Goal: Task Accomplishment & Management: Use online tool/utility

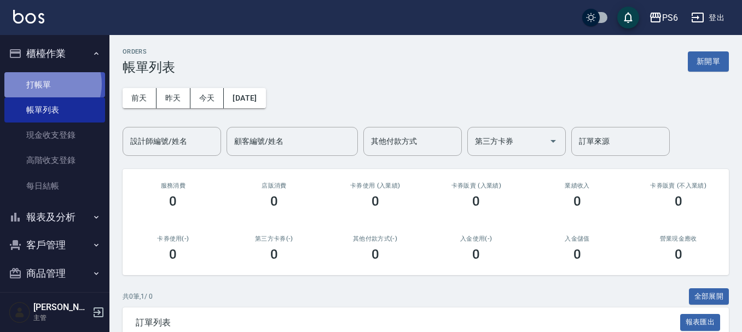
click at [50, 84] on link "打帳單" at bounding box center [54, 84] width 101 height 25
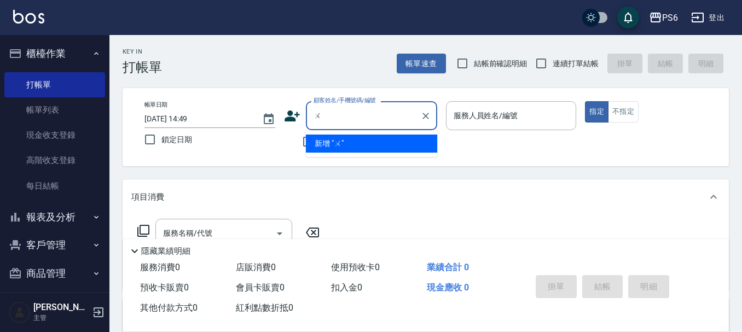
type input "吳"
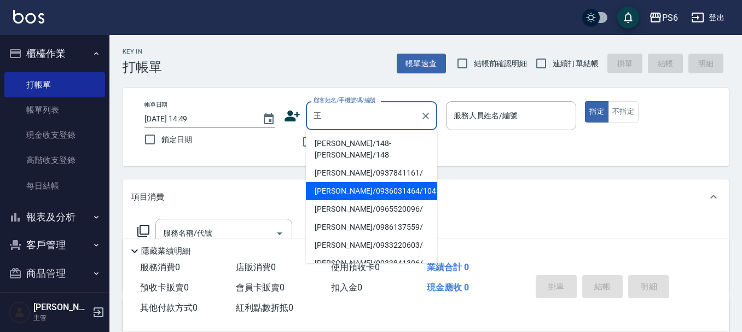
click at [370, 182] on li "[PERSON_NAME]/0936031464/104" at bounding box center [371, 191] width 131 height 18
type input "[PERSON_NAME]/0936031464/104"
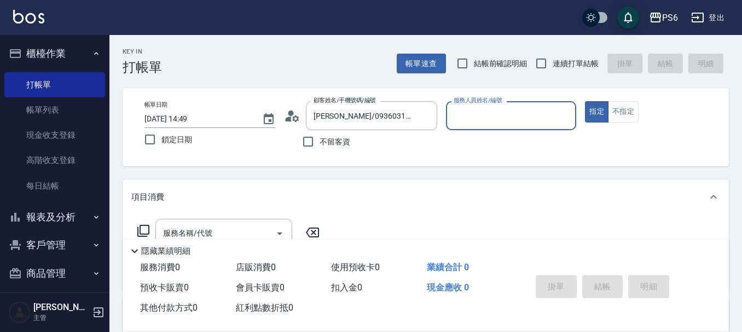
type input "[PERSON_NAME]-06"
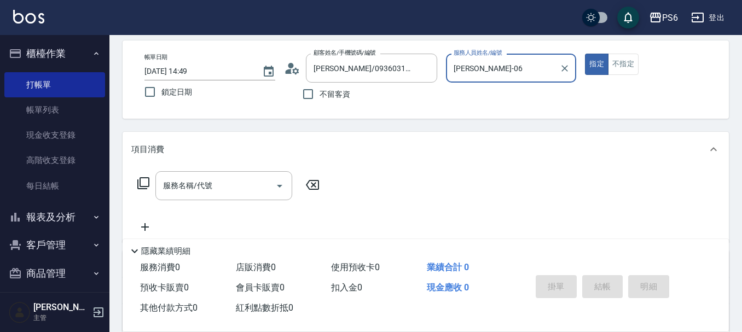
scroll to position [164, 0]
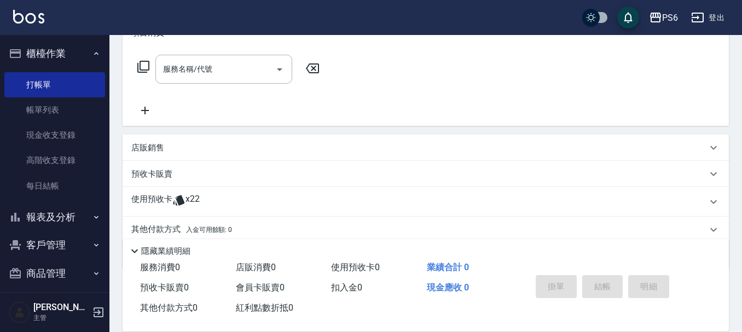
click at [172, 200] on icon at bounding box center [178, 200] width 13 height 13
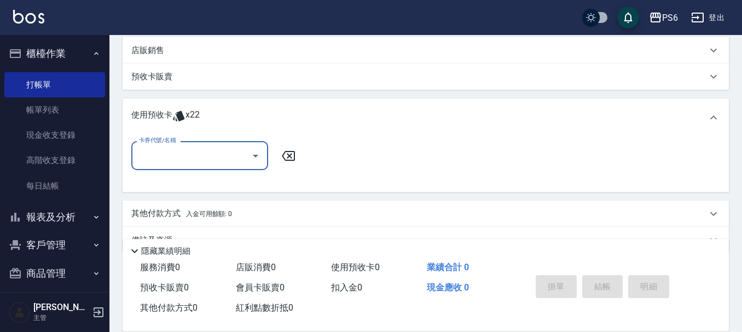
scroll to position [274, 0]
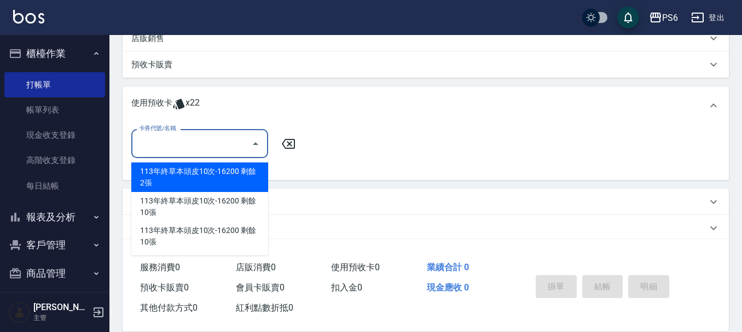
click at [209, 148] on input "卡券代號/名稱" at bounding box center [191, 143] width 111 height 19
click at [214, 177] on div "113年終草本頭皮10次-16200 剩餘2張" at bounding box center [199, 178] width 137 height 30
type input "113年終草本頭皮10次-16200"
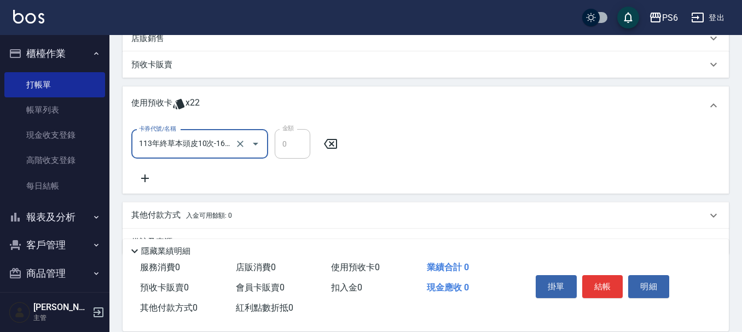
click at [149, 178] on icon at bounding box center [144, 178] width 27 height 13
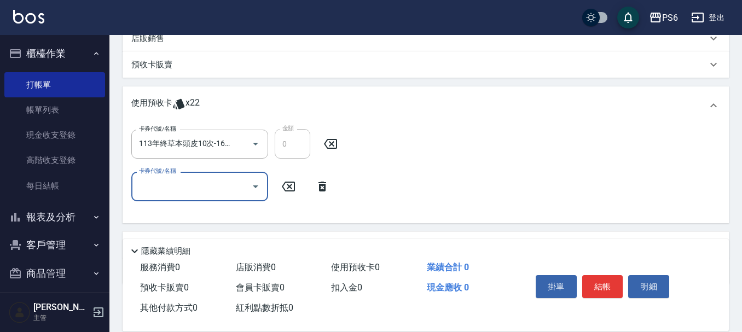
scroll to position [329, 0]
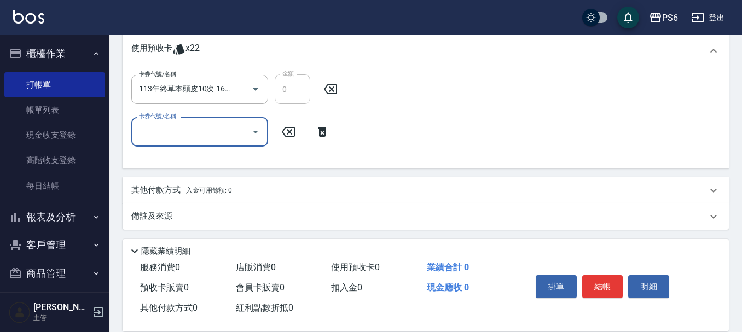
click at [189, 128] on input "卡券代號/名稱" at bounding box center [191, 131] width 111 height 19
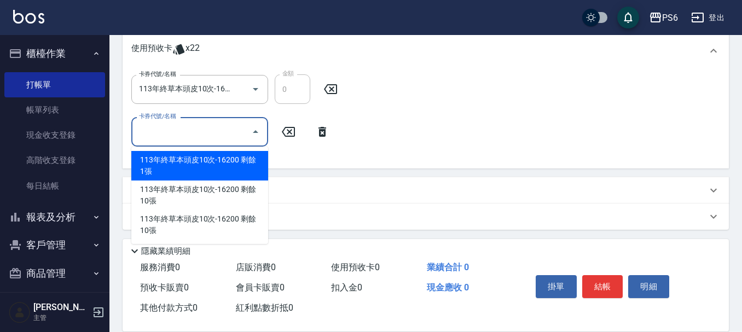
click at [194, 164] on div "113年終草本頭皮10次-16200 剩餘1張" at bounding box center [199, 166] width 137 height 30
type input "113年終草本頭皮10次-16200"
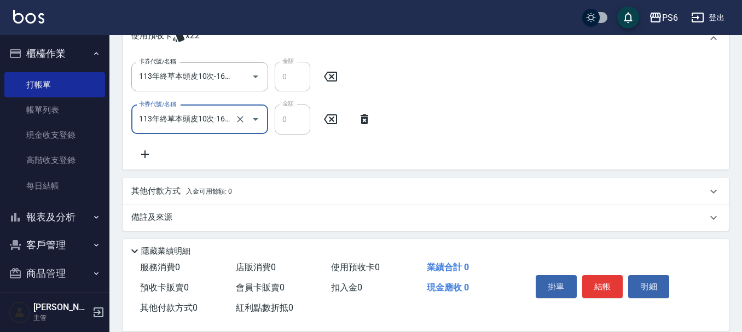
scroll to position [345, 0]
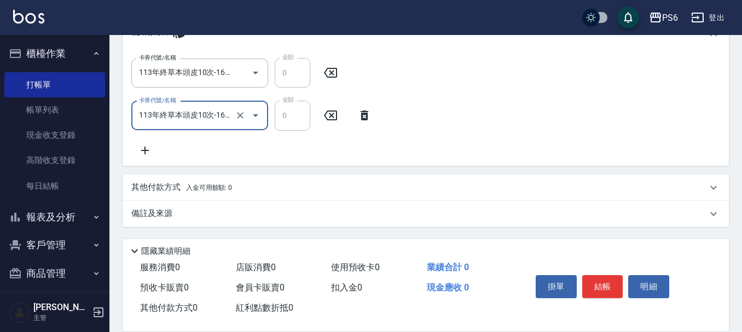
click at [145, 150] on icon at bounding box center [145, 151] width 8 height 8
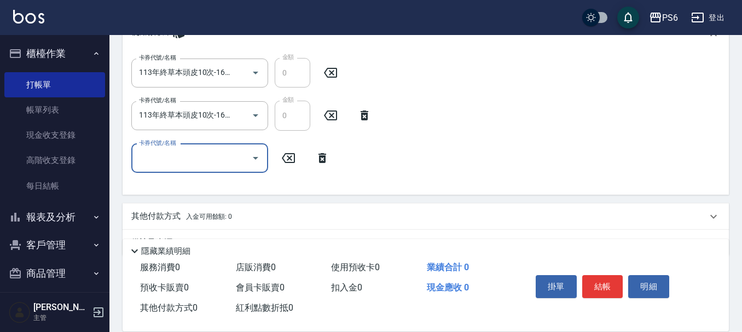
click at [177, 159] on input "卡券代號/名稱" at bounding box center [191, 158] width 111 height 19
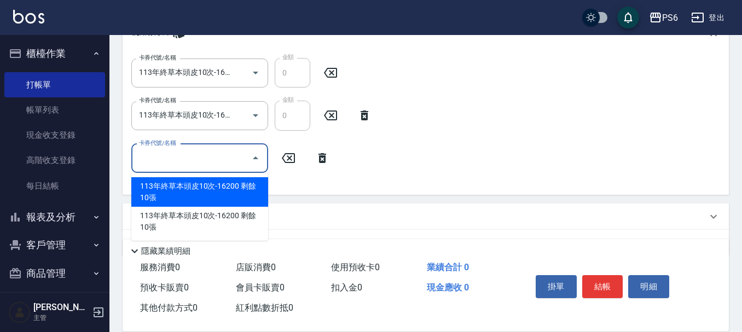
click at [193, 189] on div "113年終草本頭皮10次-16200 剩餘10張" at bounding box center [199, 192] width 137 height 30
type input "113年終草本頭皮10次-16200"
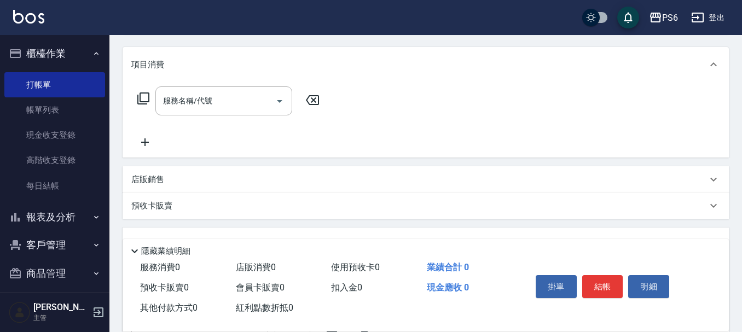
scroll to position [126, 0]
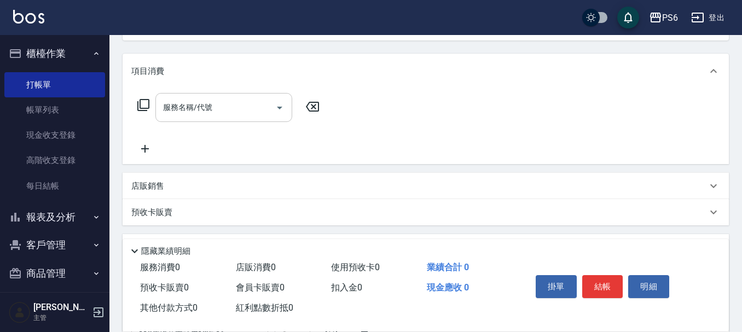
click at [243, 107] on input "服務名稱/代號" at bounding box center [215, 107] width 111 height 19
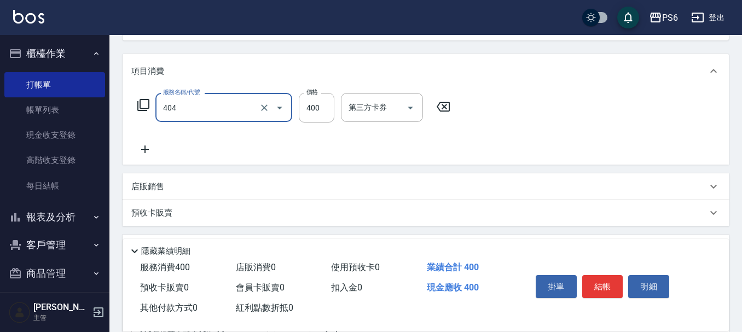
type input "B級剪髮(404)"
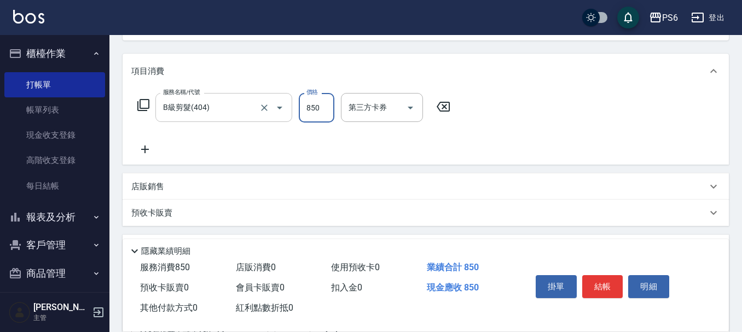
type input "850"
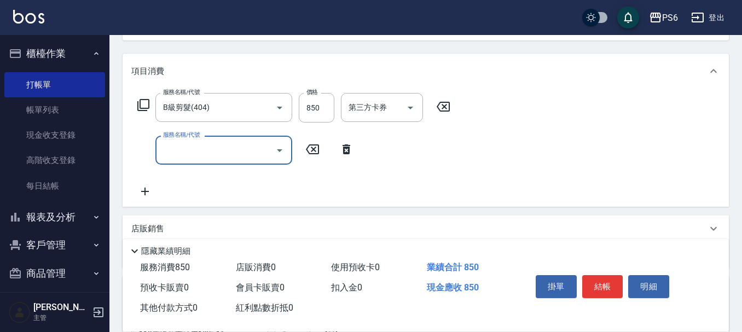
click at [207, 152] on input "服務名稱/代號" at bounding box center [215, 150] width 111 height 19
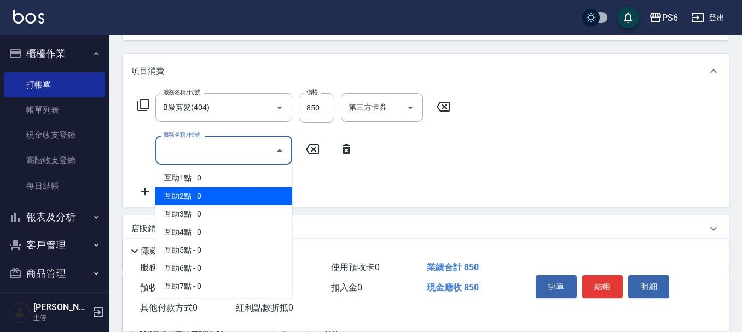
click at [222, 191] on span "互助2點 - 0" at bounding box center [223, 196] width 137 height 18
type input "互助2點(2)"
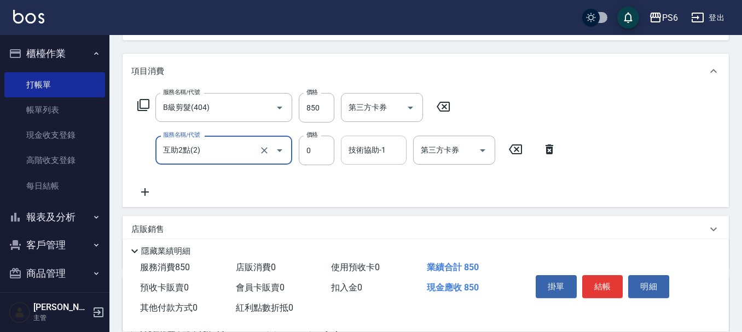
click at [385, 140] on div "技術協助-1" at bounding box center [374, 150] width 66 height 29
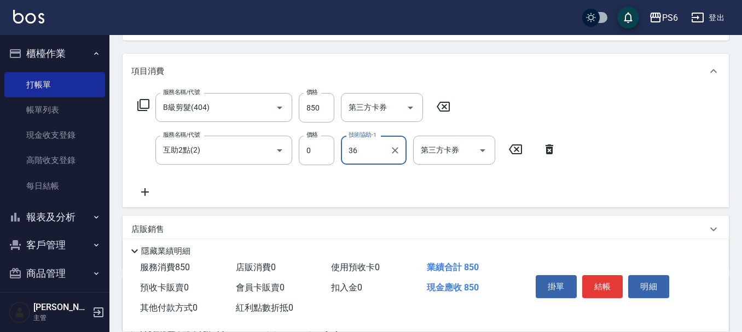
type input "3"
type input "[PERSON_NAME]-26"
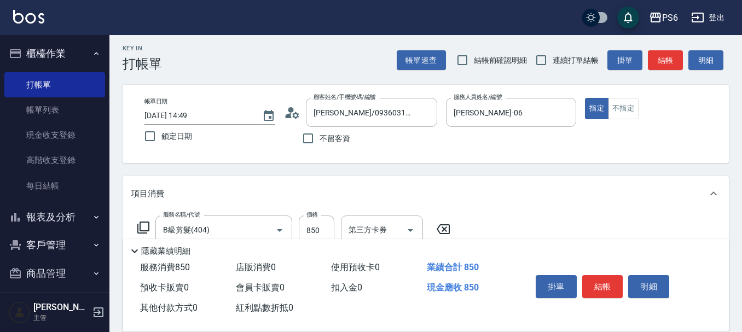
scroll to position [0, 0]
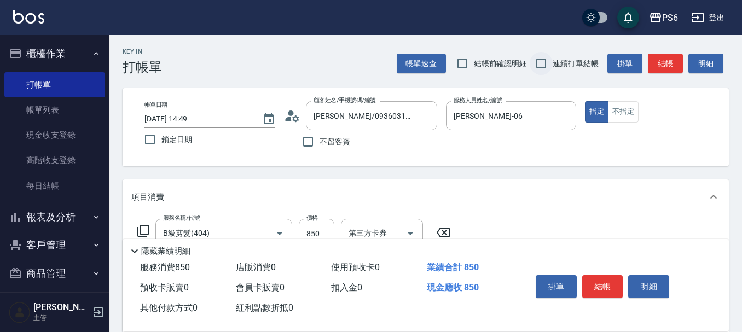
click at [539, 63] on input "連續打單結帳" at bounding box center [541, 63] width 23 height 23
checkbox input "true"
click at [601, 282] on button "結帳" at bounding box center [603, 286] width 41 height 23
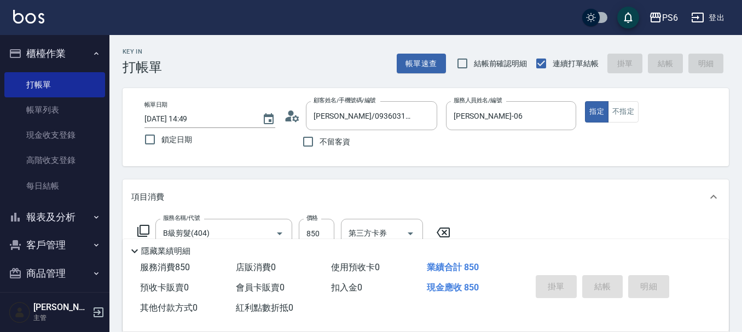
type input "[DATE] 14:50"
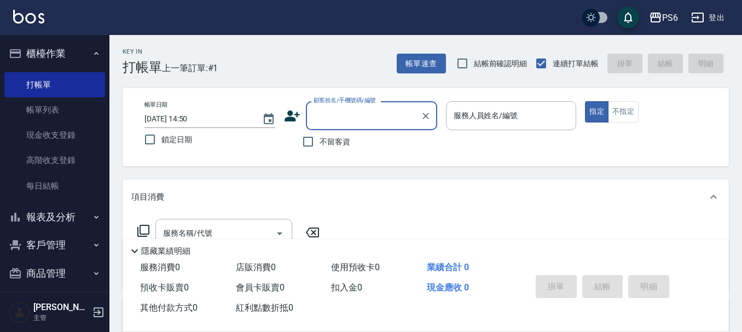
click at [314, 146] on input "不留客資" at bounding box center [308, 141] width 23 height 23
checkbox input "true"
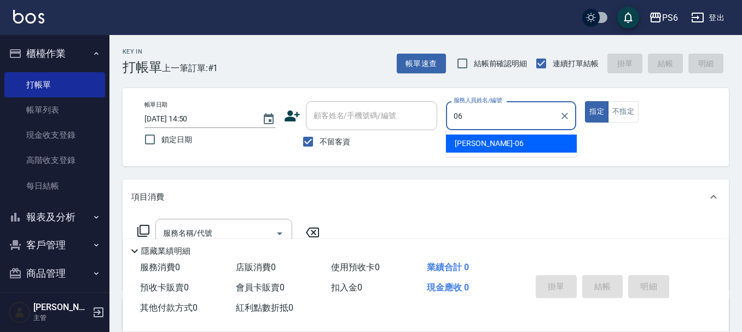
type input "[PERSON_NAME]-06"
type button "true"
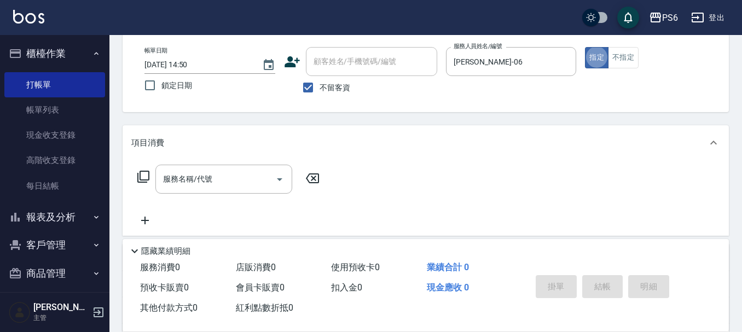
scroll to position [55, 0]
click at [265, 161] on div "服務名稱/代號 服務名稱/代號" at bounding box center [426, 198] width 607 height 76
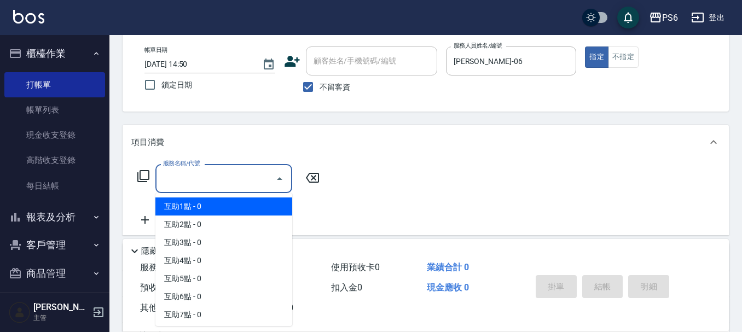
click at [252, 186] on input "服務名稱/代號" at bounding box center [215, 178] width 111 height 19
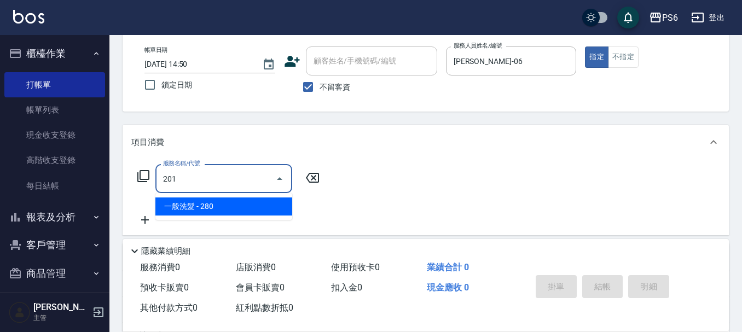
type input "一般洗髮(201)"
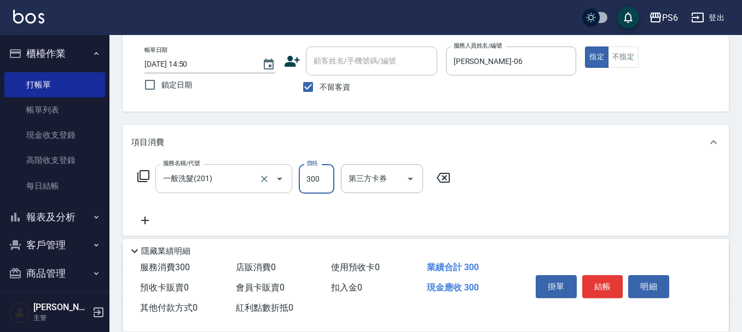
type input "300"
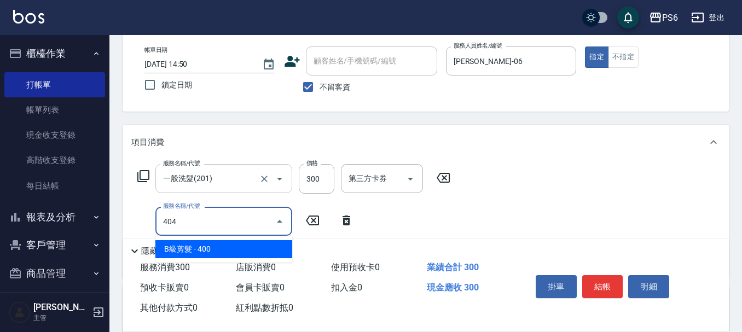
type input "B級剪髮(404)"
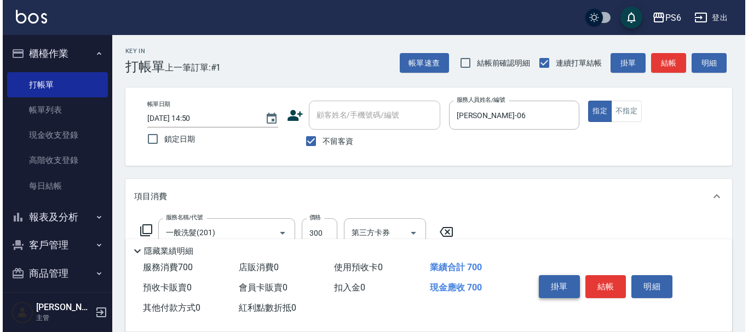
scroll to position [0, 0]
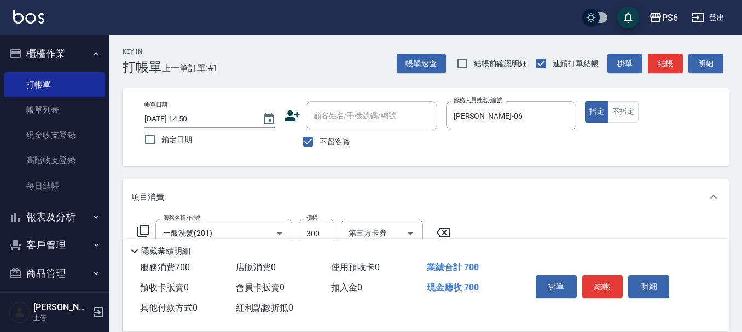
click at [596, 278] on button "結帳" at bounding box center [603, 286] width 41 height 23
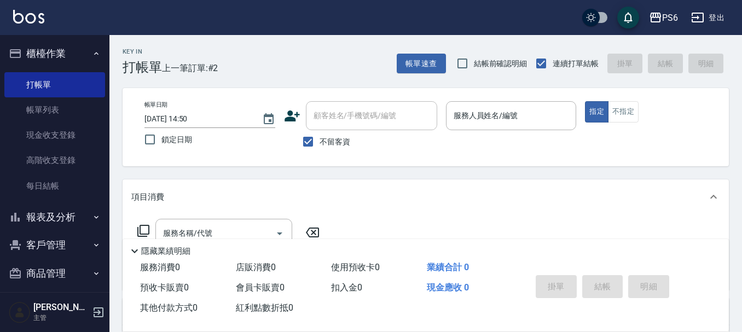
click at [295, 114] on icon at bounding box center [292, 116] width 15 height 11
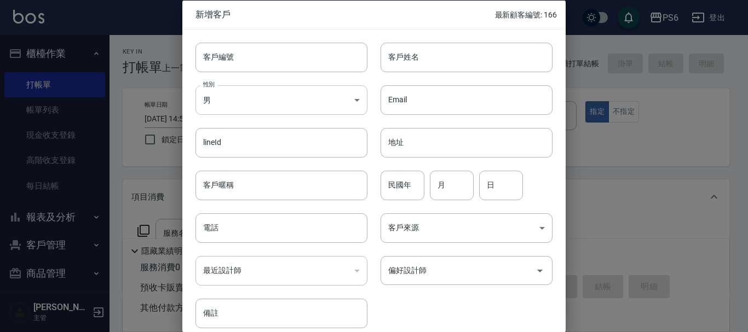
click at [252, 93] on body "PS6 登出 櫃檯作業 打帳單 帳單列表 現金收支登錄 高階收支登錄 每日結帳 報表及分析 報表目錄 店家日報表 互助日報表 互助排行榜 互助點數明細 設計師…" at bounding box center [374, 254] width 748 height 509
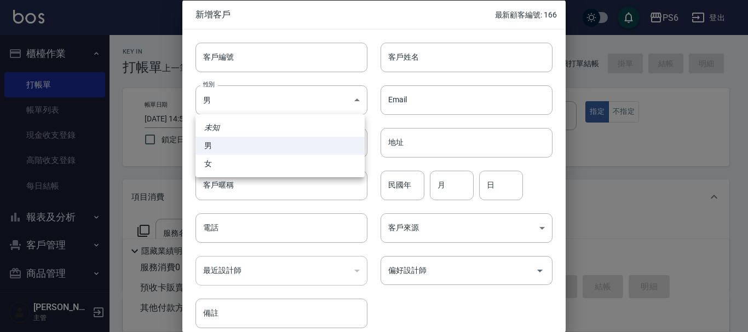
click at [247, 163] on li "女" at bounding box center [279, 164] width 169 height 18
type input "[DEMOGRAPHIC_DATA]"
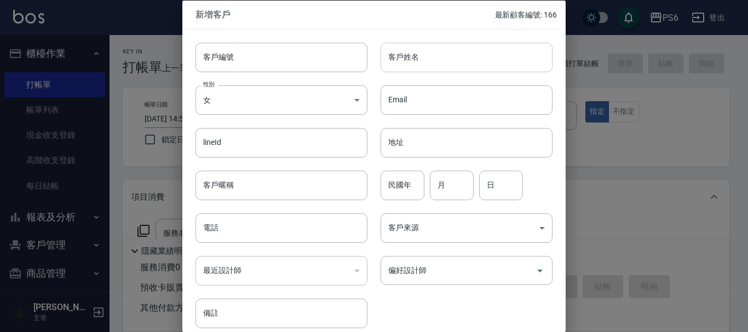
click at [401, 66] on input "客戶姓名" at bounding box center [467, 57] width 172 height 30
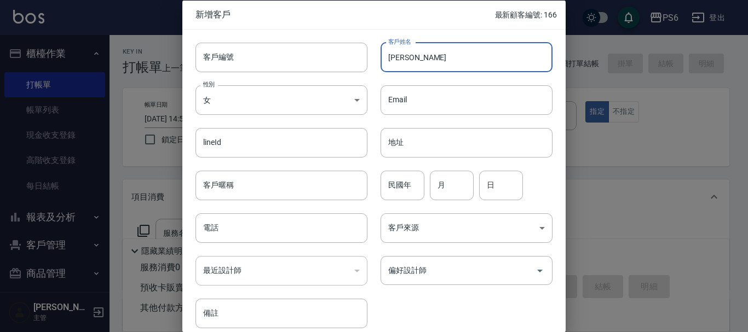
click at [430, 62] on input "[PERSON_NAME]" at bounding box center [467, 57] width 172 height 30
click at [411, 62] on input "[PERSON_NAME]" at bounding box center [467, 57] width 172 height 30
click at [424, 51] on input "[PERSON_NAME]" at bounding box center [467, 57] width 172 height 30
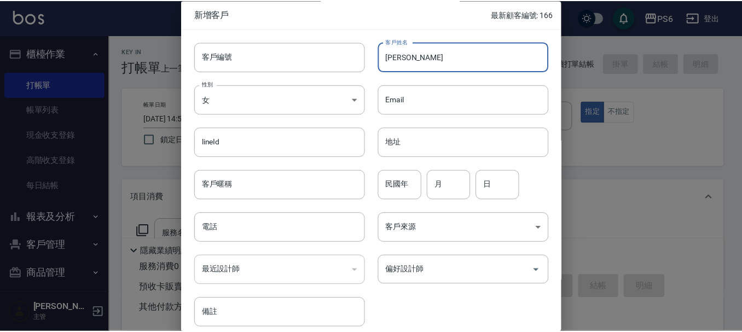
scroll to position [47, 0]
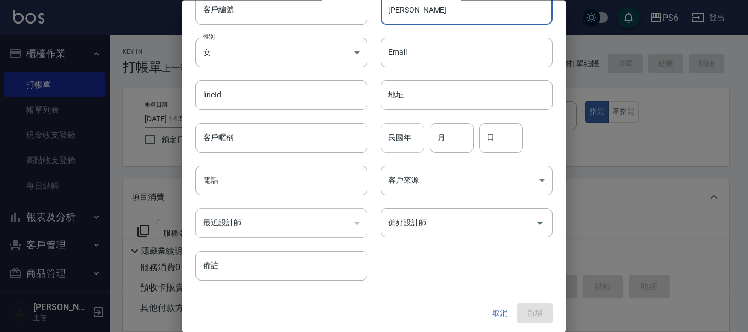
type input "[PERSON_NAME]"
drag, startPoint x: 386, startPoint y: 148, endPoint x: 392, endPoint y: 145, distance: 6.6
click at [387, 148] on input "民國年" at bounding box center [403, 138] width 44 height 30
type input "76"
type input "10"
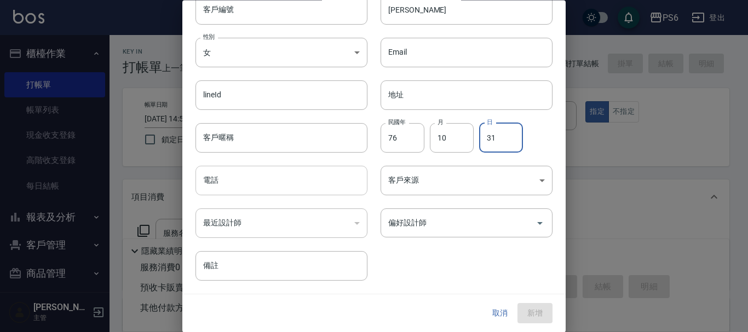
type input "31"
click at [272, 182] on input "電話" at bounding box center [281, 181] width 172 height 30
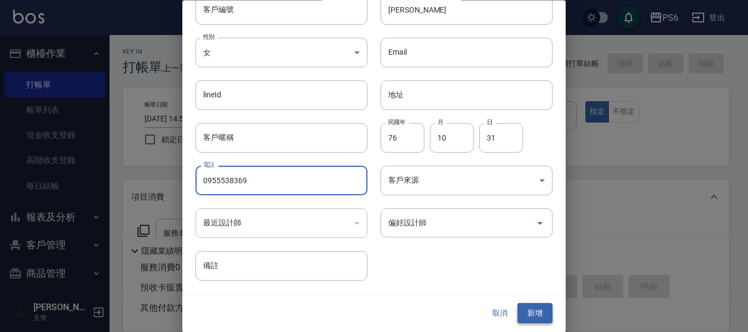
type input "0955538369"
click at [537, 313] on button "新增" at bounding box center [534, 314] width 35 height 20
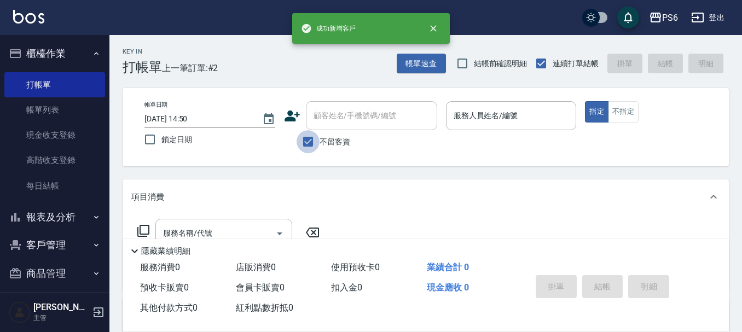
drag, startPoint x: 316, startPoint y: 143, endPoint x: 334, endPoint y: 124, distance: 26.3
click at [316, 143] on input "不留客資" at bounding box center [308, 141] width 23 height 23
checkbox input "false"
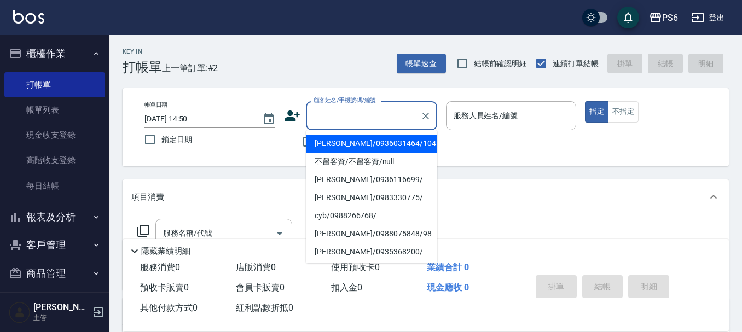
click at [357, 111] on div "顧客姓名/手機號碼/編號 顧客姓名/手機號碼/編號" at bounding box center [371, 115] width 131 height 29
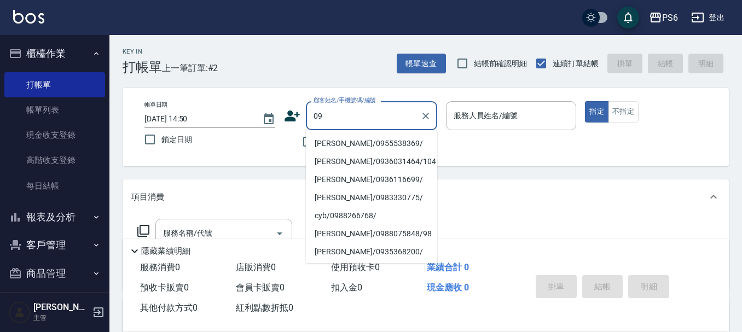
click at [371, 147] on li "[PERSON_NAME]/0955538369/" at bounding box center [371, 144] width 131 height 18
type input "[PERSON_NAME]/0955538369/"
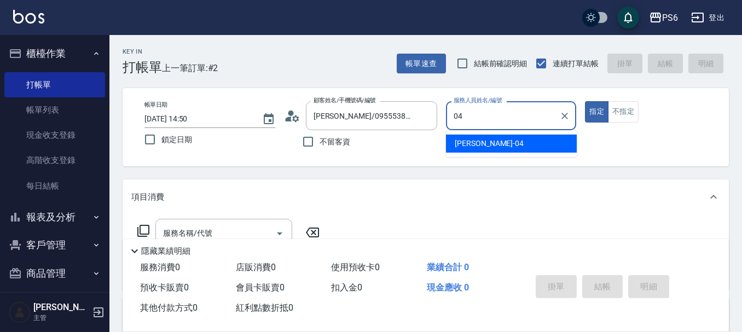
type input "[PERSON_NAME]-04"
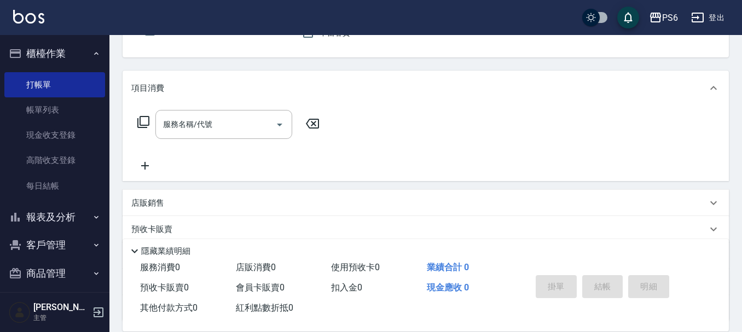
scroll to position [110, 0]
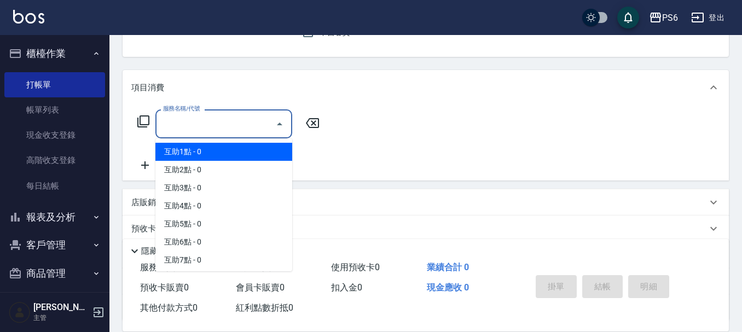
click at [243, 119] on input "服務名稱/代號" at bounding box center [215, 123] width 111 height 19
click at [140, 123] on icon at bounding box center [143, 122] width 12 height 12
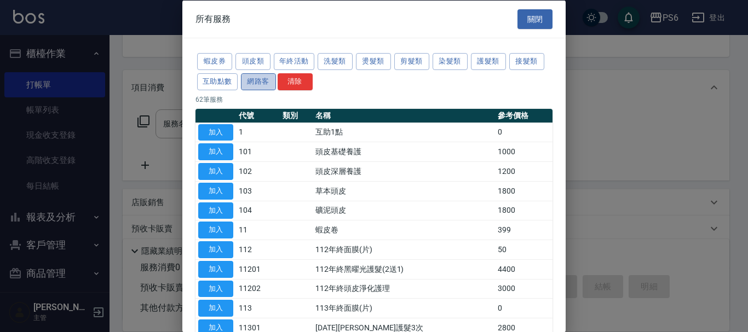
click at [262, 77] on button "網路客" at bounding box center [258, 81] width 35 height 17
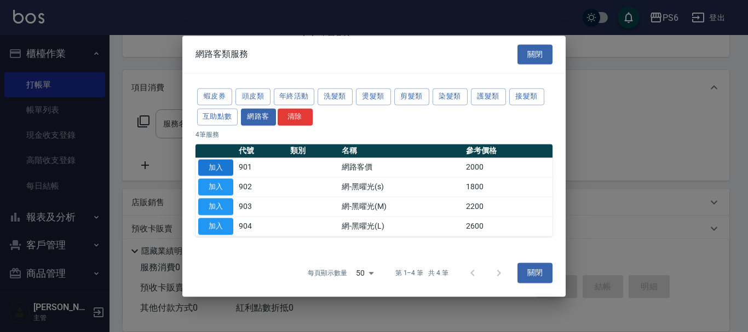
click at [216, 167] on button "加入" at bounding box center [215, 167] width 35 height 17
type input "網路客價(901)"
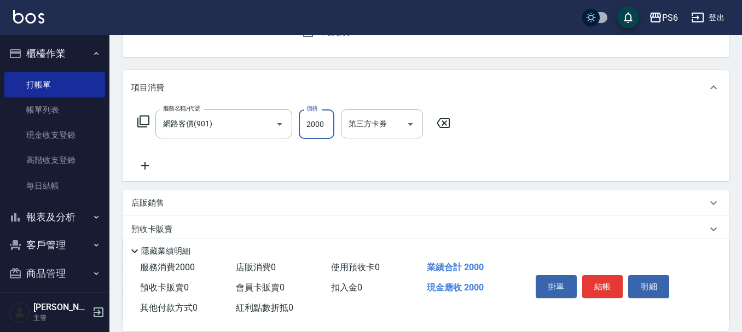
click at [308, 122] on input "2000" at bounding box center [317, 125] width 36 height 30
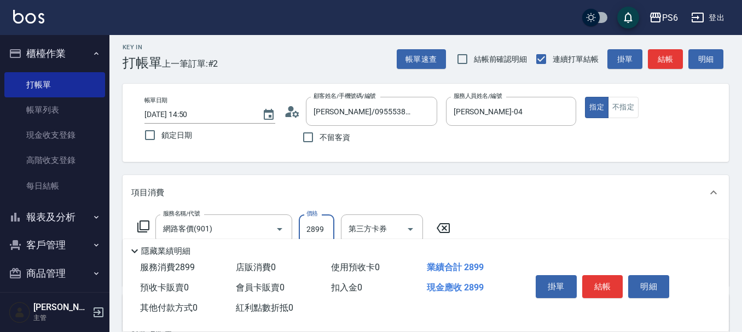
scroll to position [0, 0]
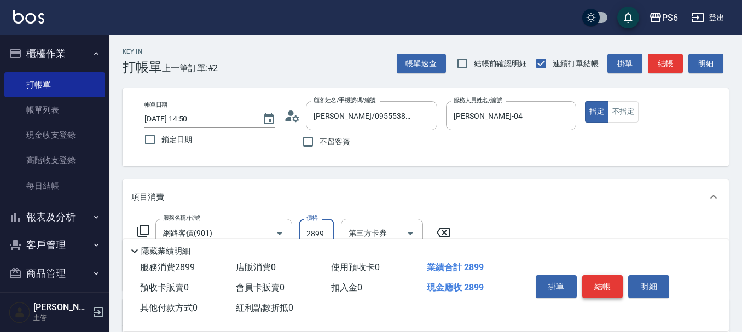
type input "2899"
drag, startPoint x: 608, startPoint y: 287, endPoint x: 480, endPoint y: 135, distance: 198.5
click at [607, 286] on button "結帳" at bounding box center [603, 286] width 41 height 23
type input "[DATE] 14:52"
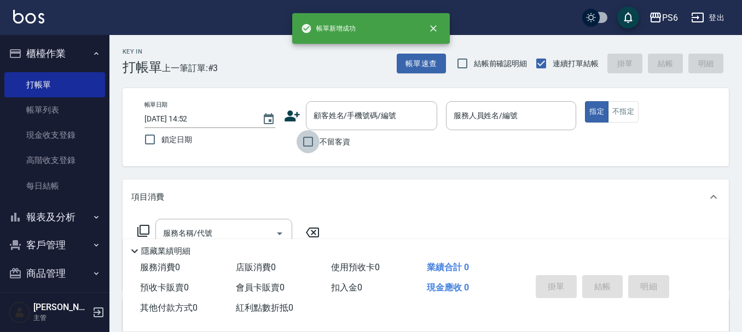
drag, startPoint x: 306, startPoint y: 147, endPoint x: 467, endPoint y: 122, distance: 162.9
click at [311, 145] on input "不留客資" at bounding box center [308, 141] width 23 height 23
checkbox input "true"
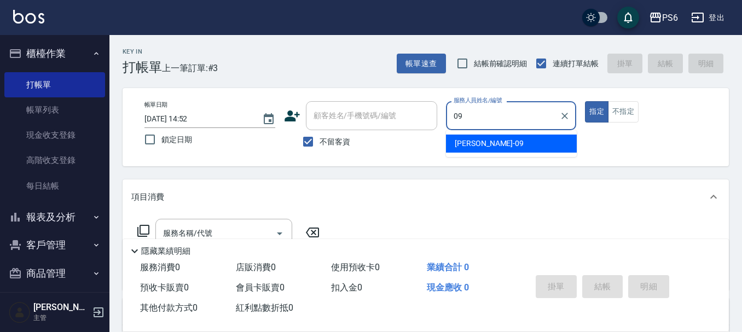
type input "[PERSON_NAME]-09"
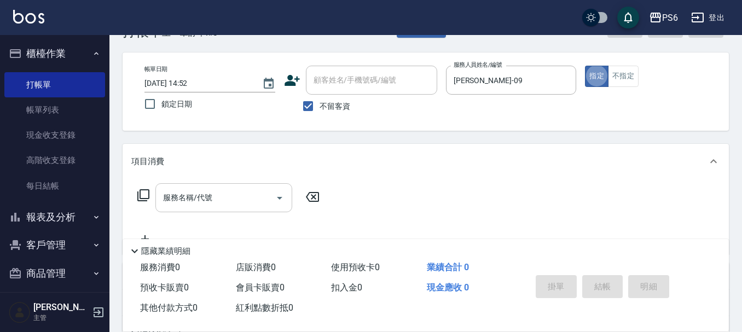
scroll to position [55, 0]
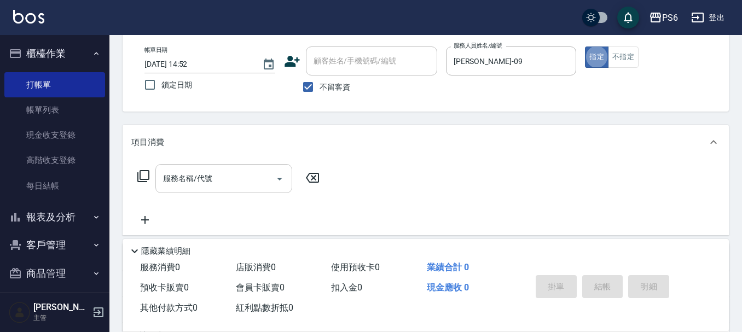
click at [238, 171] on input "服務名稱/代號" at bounding box center [215, 178] width 111 height 19
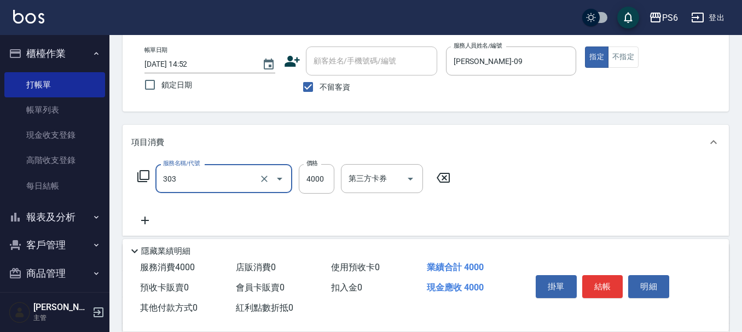
type input "塑形燙(303)"
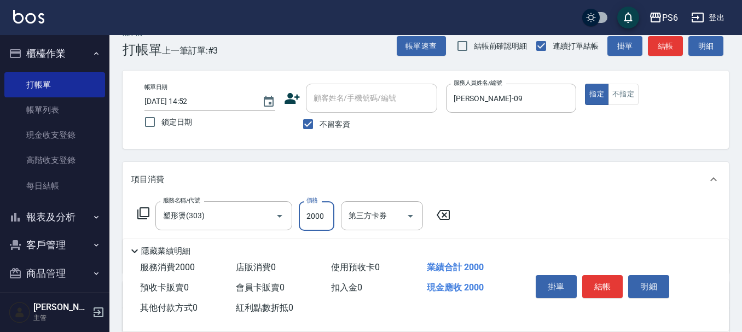
scroll to position [0, 0]
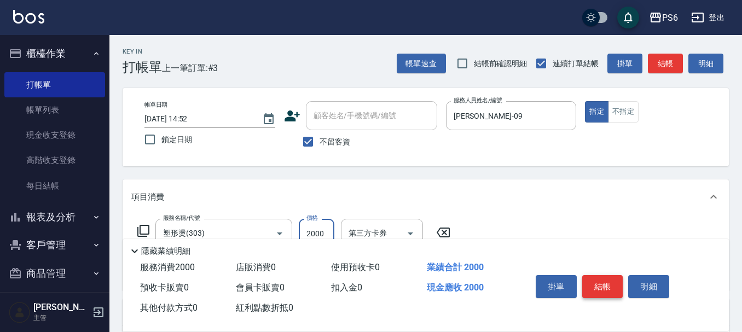
type input "2000"
drag, startPoint x: 602, startPoint y: 275, endPoint x: 598, endPoint y: 258, distance: 17.4
click at [601, 275] on button "結帳" at bounding box center [603, 286] width 41 height 23
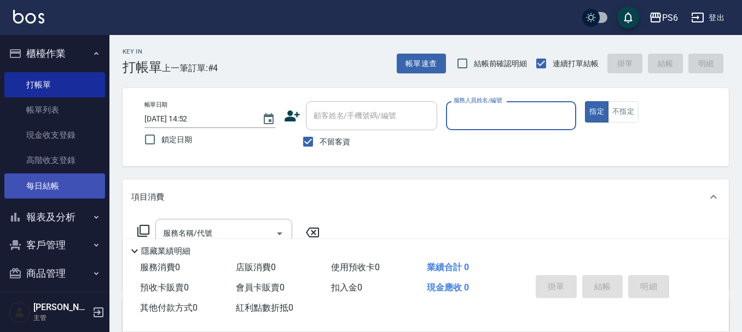
click at [56, 180] on link "每日結帳" at bounding box center [54, 186] width 101 height 25
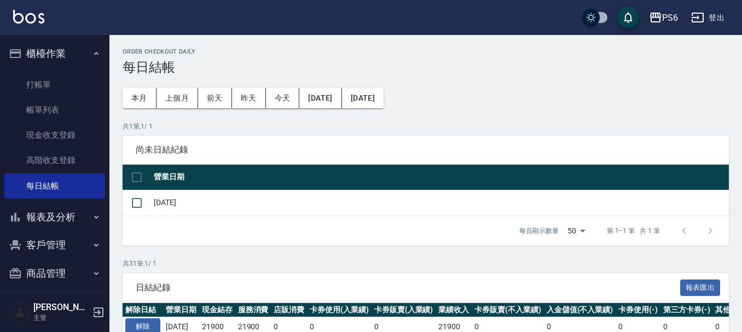
click at [471, 65] on h3 "每日結帳" at bounding box center [426, 67] width 607 height 15
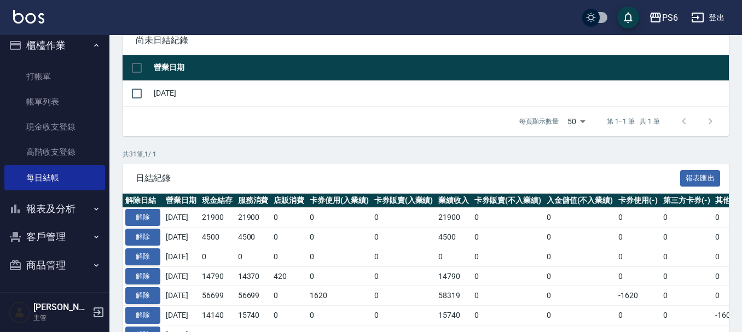
scroll to position [164, 0]
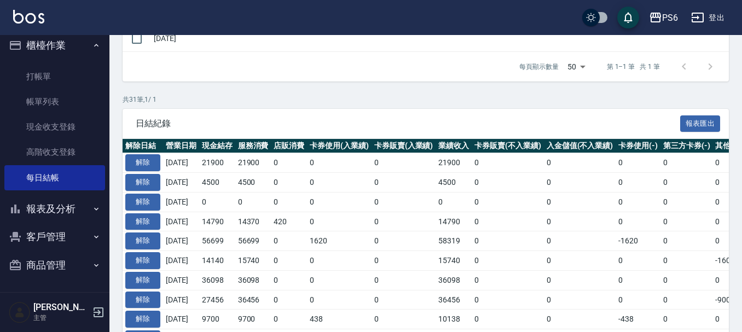
click at [325, 79] on div "每頁顯示數量 50 50 第 1–1 筆 共 1 筆" at bounding box center [426, 67] width 607 height 30
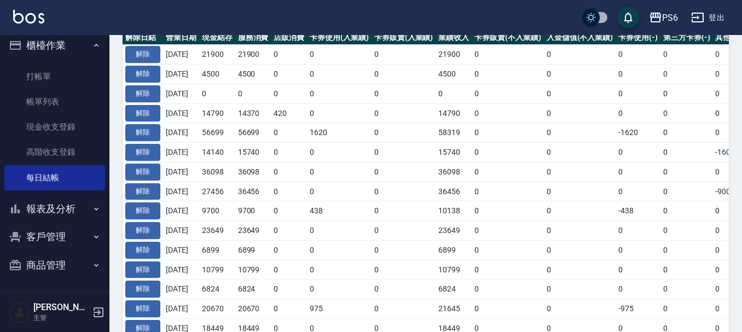
scroll to position [274, 0]
